Goal: Find contact information: Find contact information

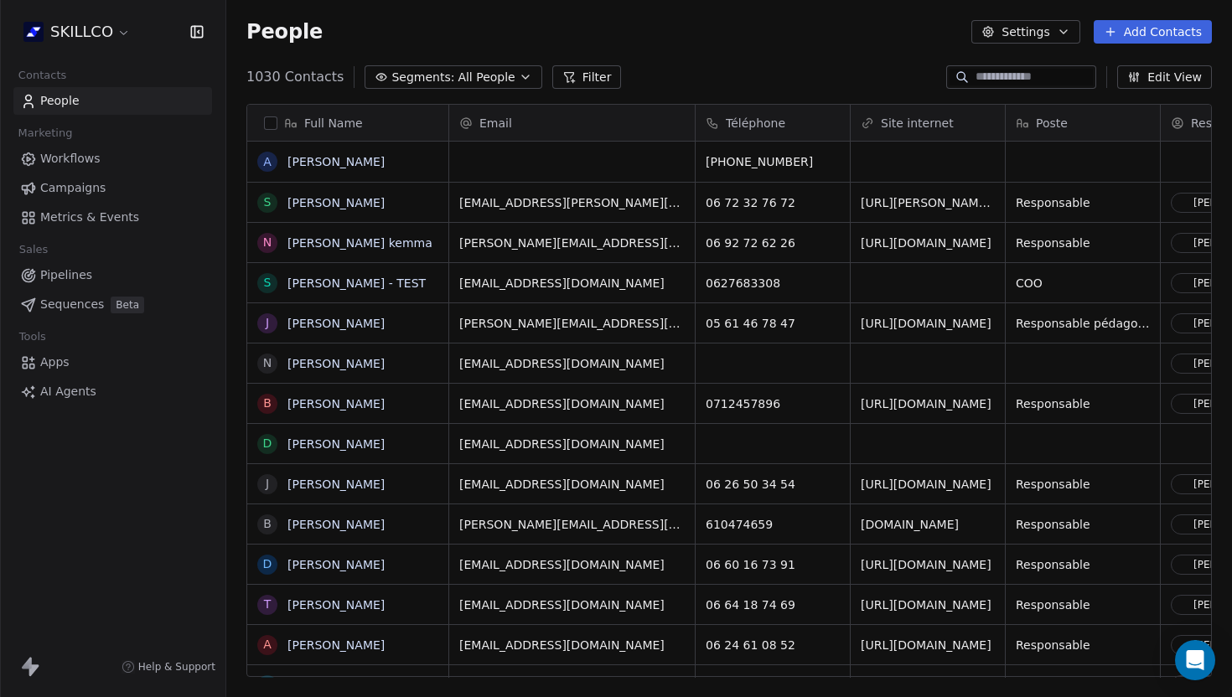
scroll to position [614, 1006]
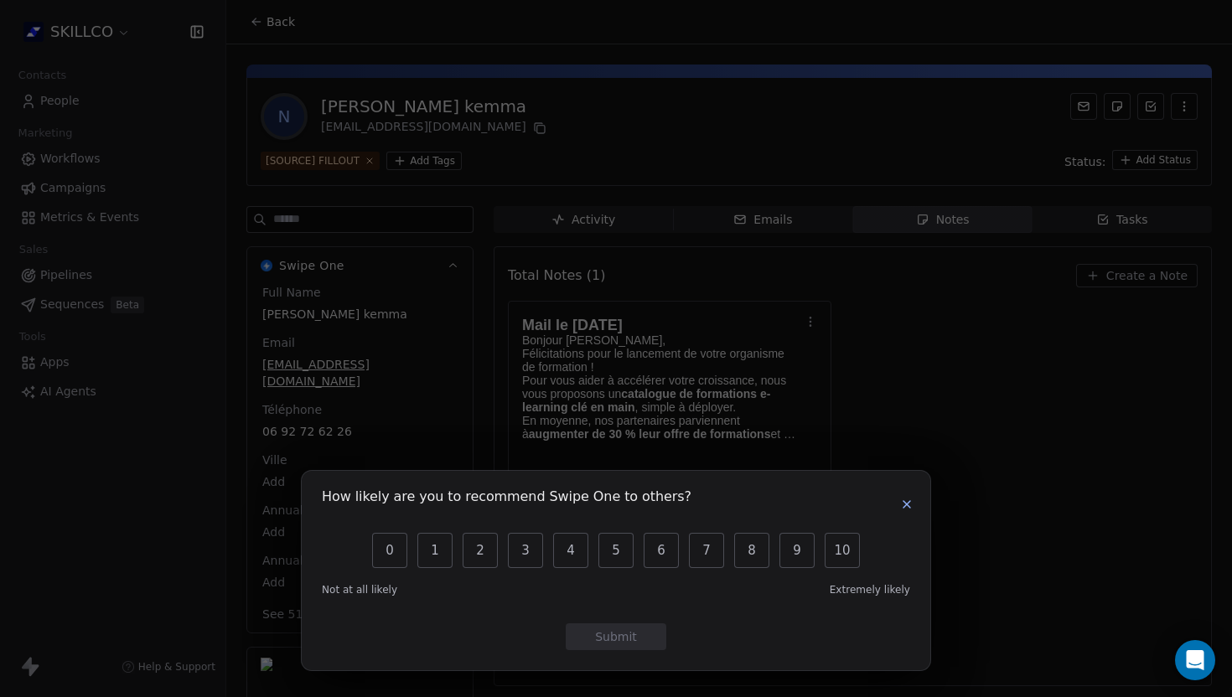
click at [1013, 387] on div "How likely are you to recommend Swipe One to others? 0 1 2 3 4 5 6 7 8 9 10 Not…" at bounding box center [616, 348] width 1232 height 697
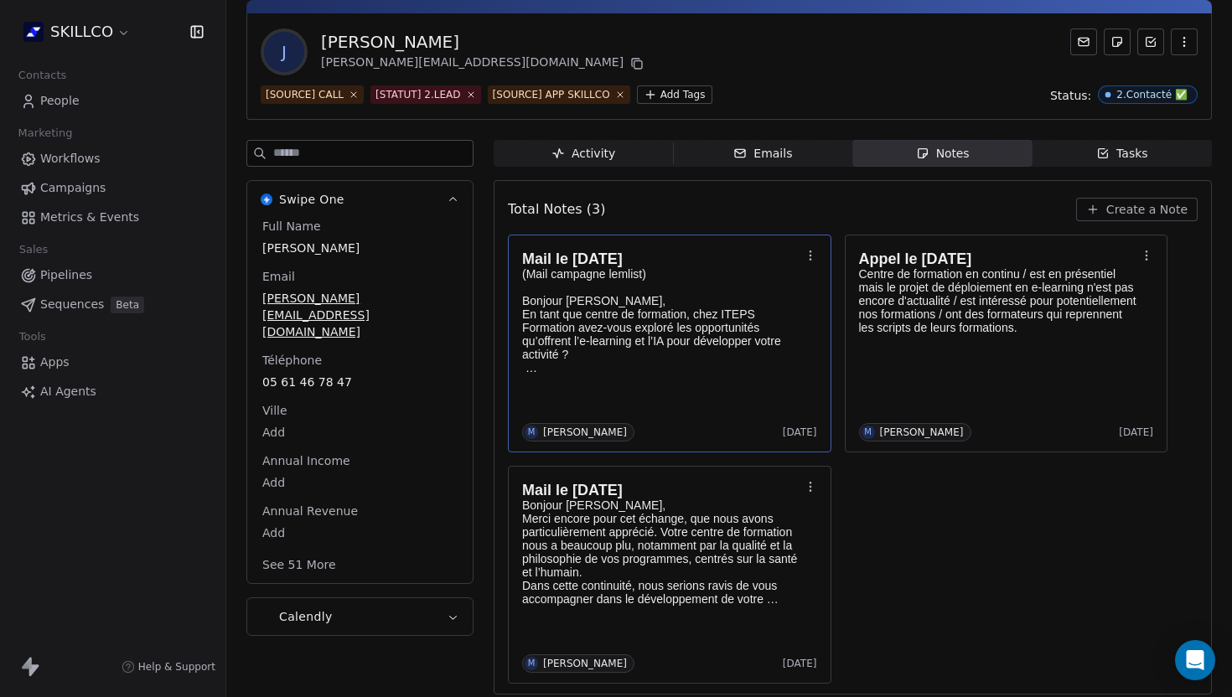
scroll to position [55, 0]
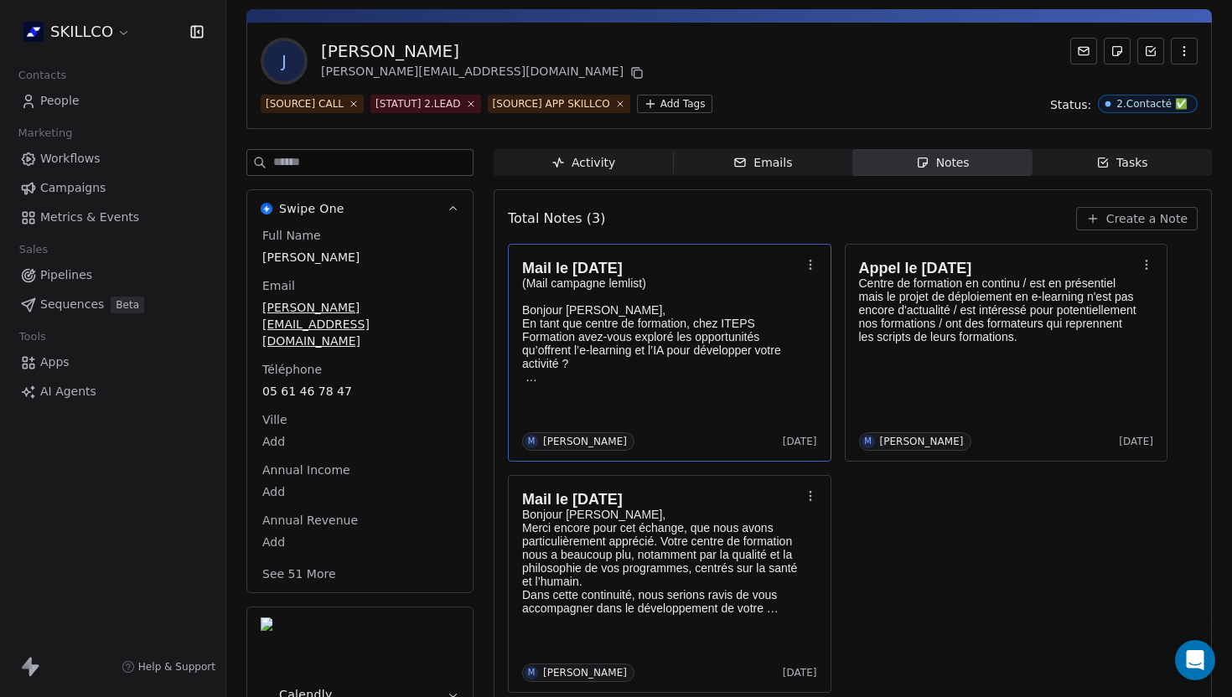
click at [676, 384] on div "Mail le 09/10/25 (Mail campagne lemlist) Bonjour Julie, En tant que centre de f…" at bounding box center [669, 321] width 295 height 132
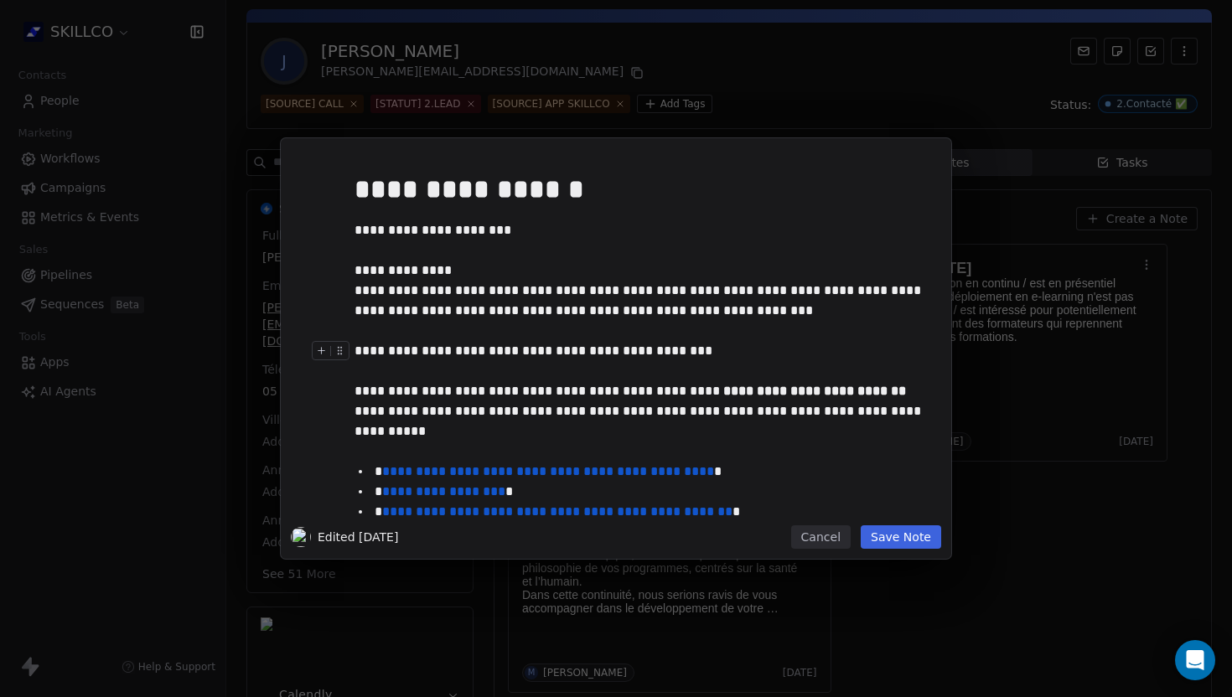
scroll to position [37, 0]
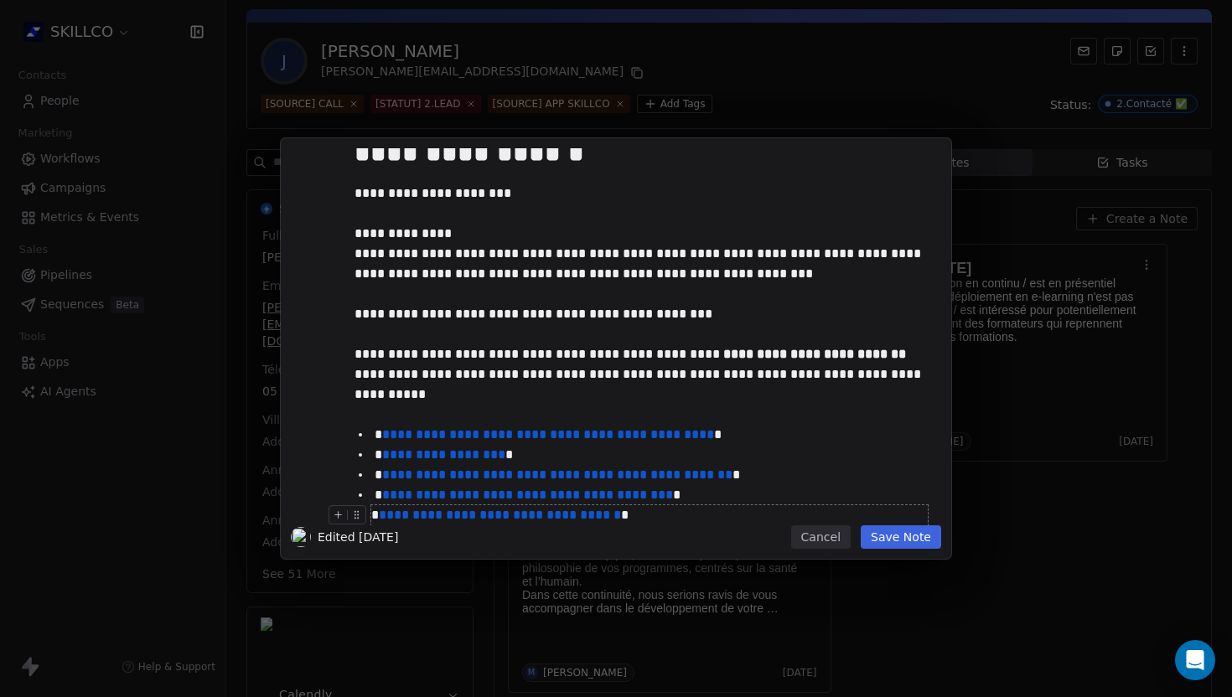
click at [886, 540] on button "Save Note" at bounding box center [901, 537] width 80 height 23
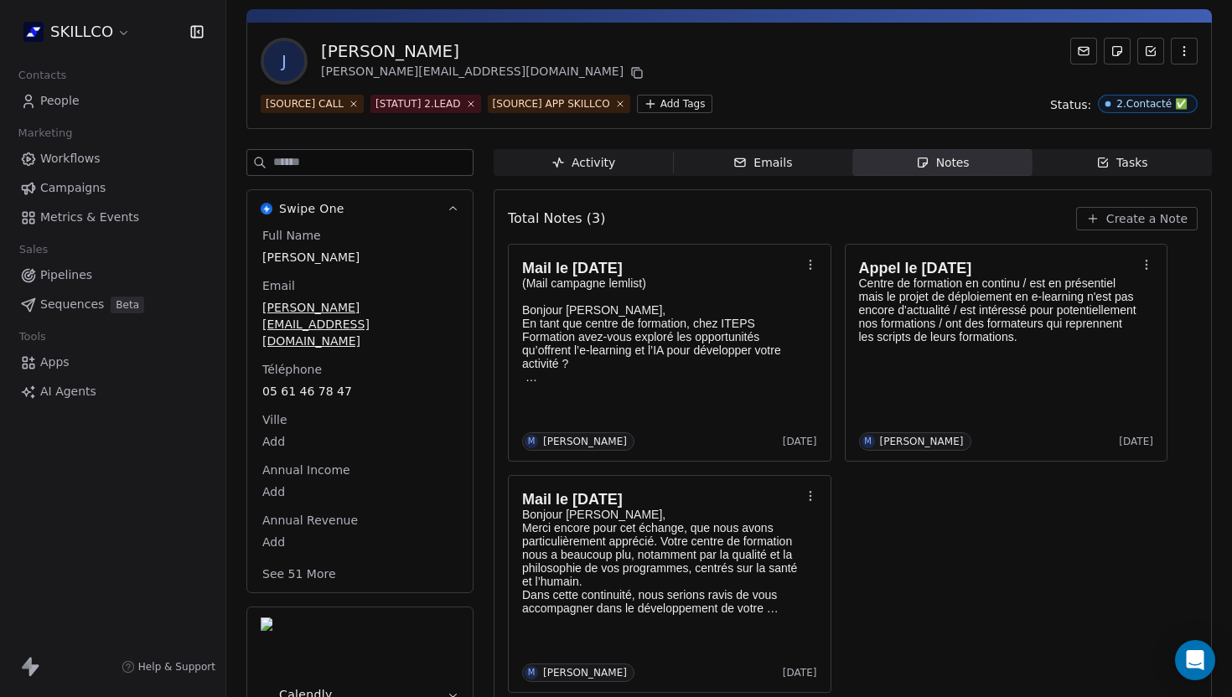
click at [417, 678] on div "Swipe One Full Name Julie Perdriau Email julie.perdriau@itepsformation.fr Télép…" at bounding box center [359, 471] width 227 height 644
drag, startPoint x: 446, startPoint y: 50, endPoint x: 303, endPoint y: 50, distance: 143.3
click at [303, 50] on div "J Julie Perdriau julie.perdriau@itepsformation.fr" at bounding box center [454, 61] width 386 height 47
copy div "[PERSON_NAME]"
click at [880, 526] on div "Mail le 09/10/25 (Mail campagne lemlist) Bonjour Julie, En tant que centre de f…" at bounding box center [853, 468] width 690 height 449
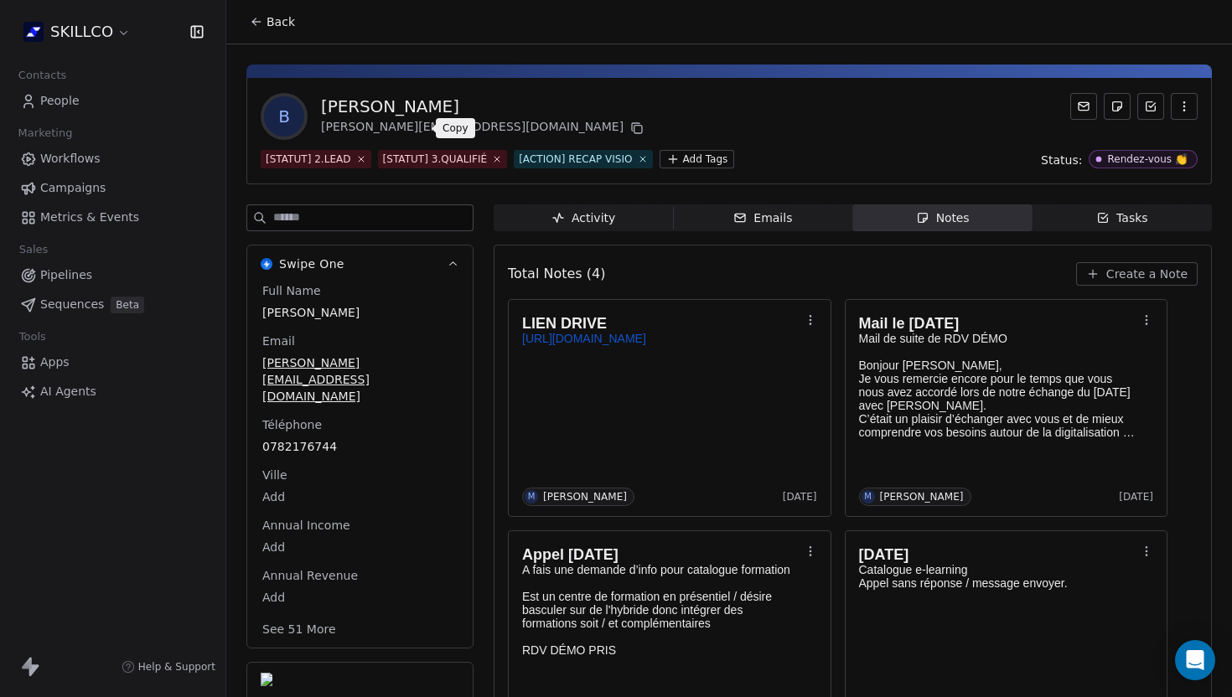
click at [630, 130] on icon at bounding box center [636, 128] width 13 height 13
click at [650, 128] on div "B BRUNO BOSGIRAUD bruno@ifpa.pro" at bounding box center [729, 116] width 937 height 47
drag, startPoint x: 490, startPoint y: 103, endPoint x: 311, endPoint y: 106, distance: 178.6
click at [311, 106] on div "B BRUNO BOSGIRAUD bruno@ifpa.pro" at bounding box center [729, 116] width 937 height 47
copy div "BRUNO BOSGIRAUD"
